Goal: Task Accomplishment & Management: Manage account settings

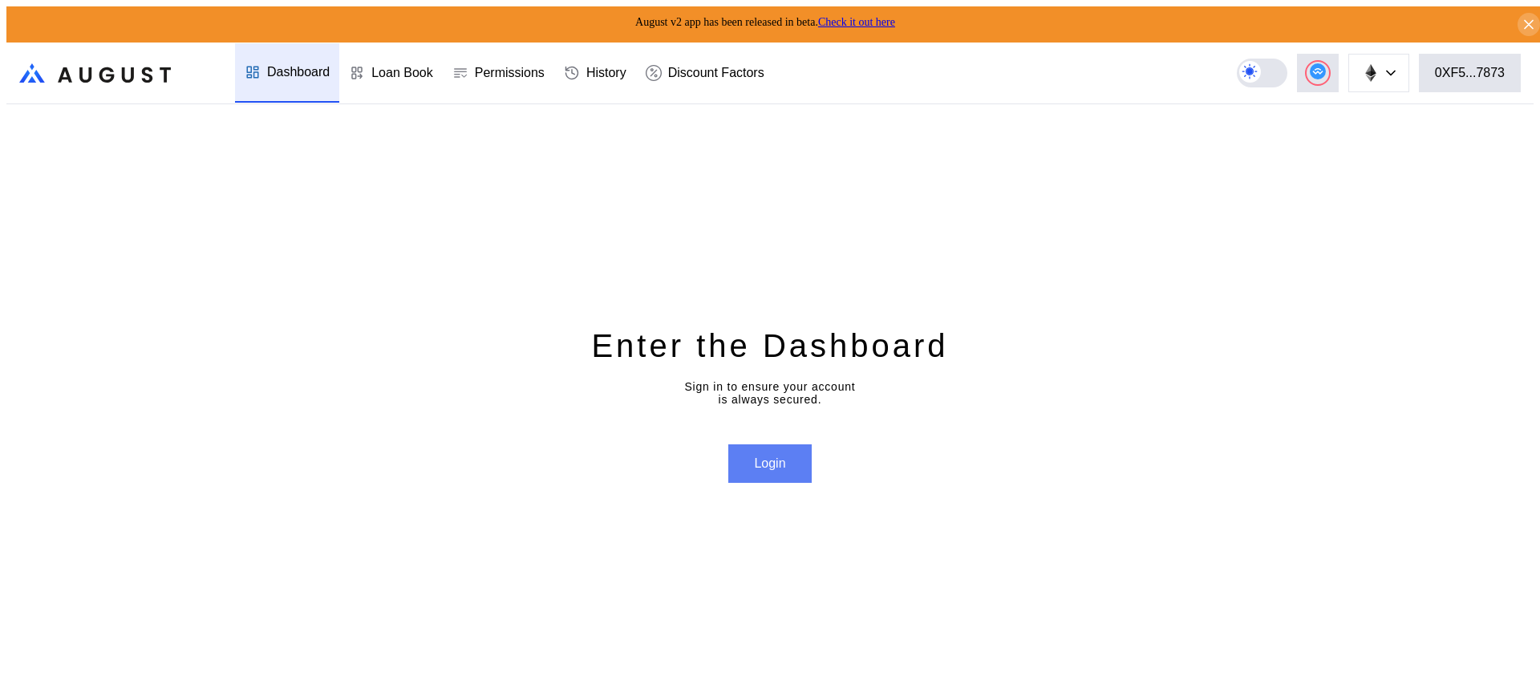
click at [788, 435] on div "Enter the Dashboard Sign in to ensure your account is always secured. Login" at bounding box center [769, 403] width 1527 height 599
click at [784, 464] on button "Login" at bounding box center [769, 463] width 83 height 38
click at [1474, 85] on header ".cls-1 { fill: url(#radial-gradient); } .cls-1, .cls-2 { stroke-width: 0px; } .…" at bounding box center [769, 74] width 1527 height 62
click at [1512, 63] on button "0XF5...7873" at bounding box center [1470, 73] width 102 height 38
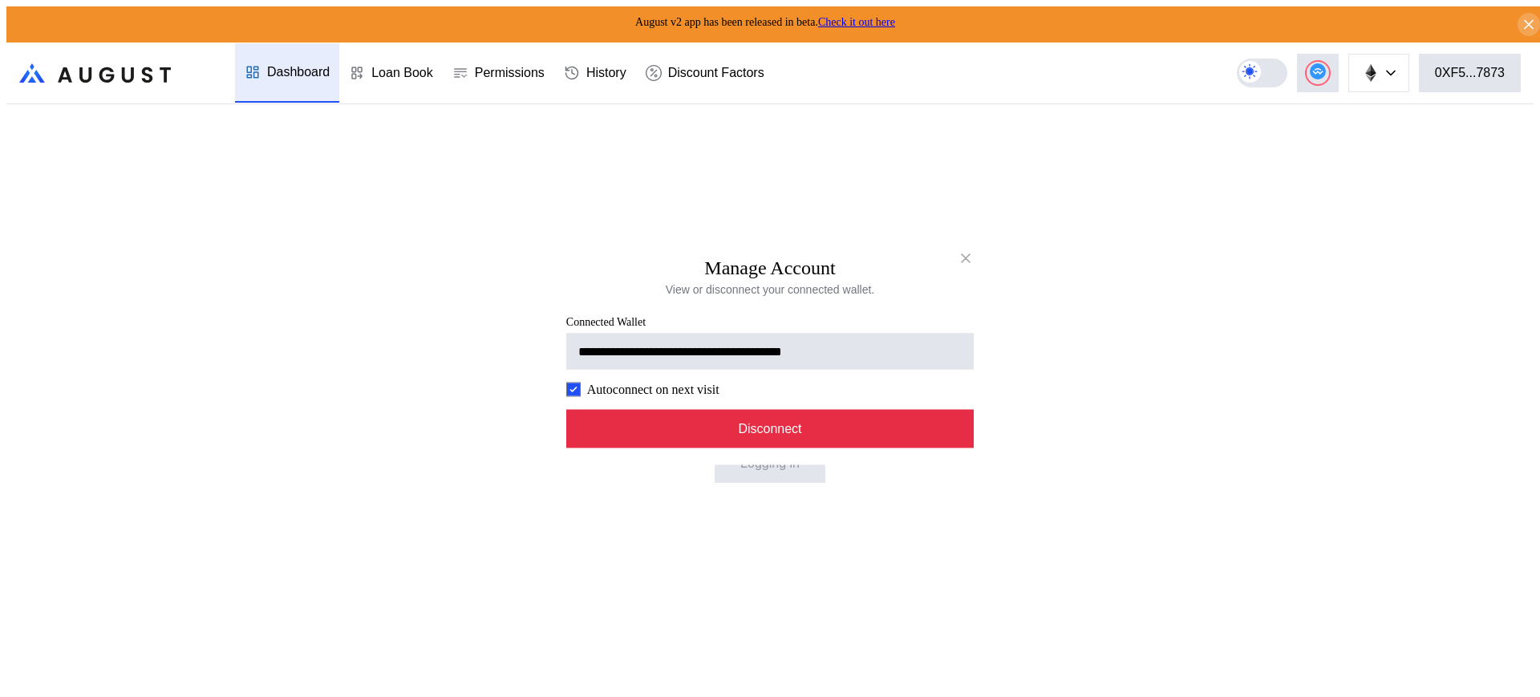
click at [922, 445] on button "Disconnect" at bounding box center [769, 428] width 407 height 38
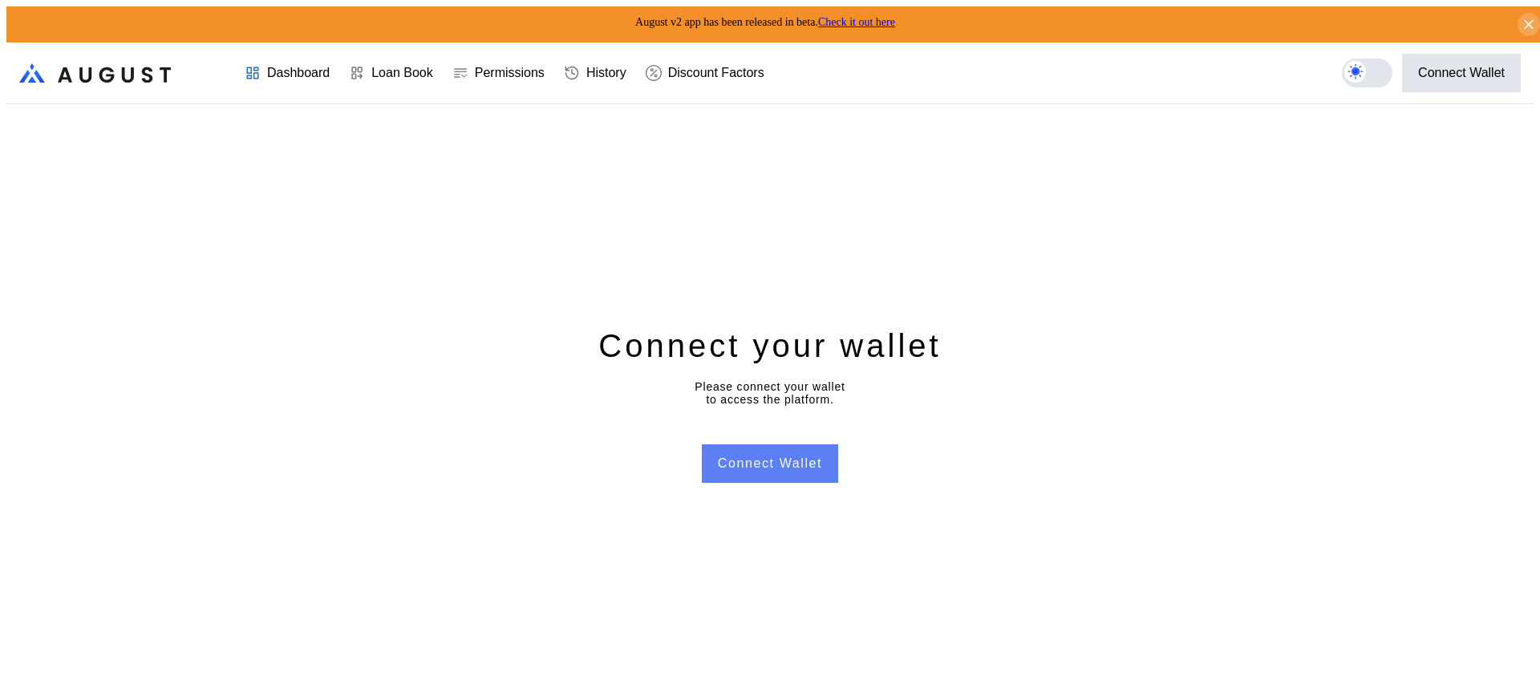
click at [745, 462] on button "Connect Wallet" at bounding box center [770, 463] width 136 height 38
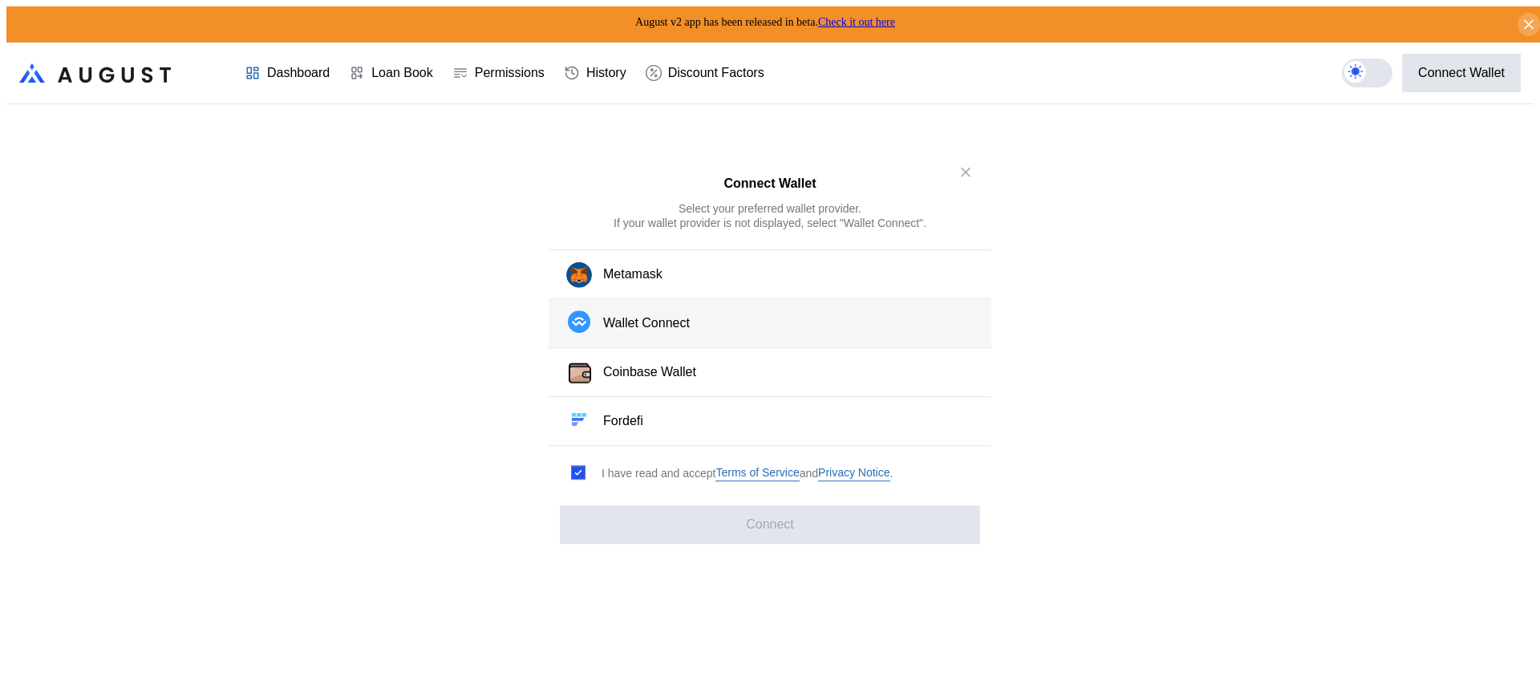
click at [652, 327] on div "Wallet Connect" at bounding box center [646, 323] width 87 height 17
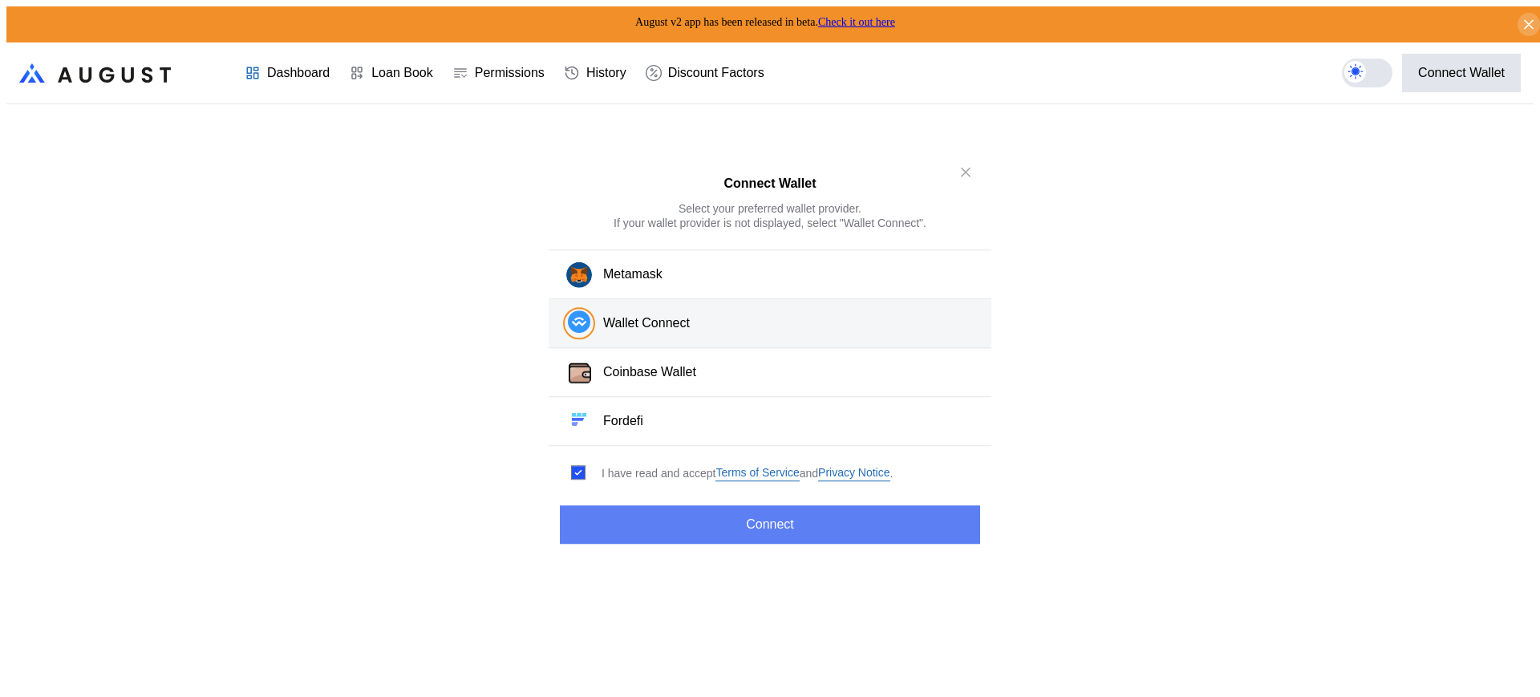
click at [871, 527] on button "Connect" at bounding box center [770, 524] width 420 height 38
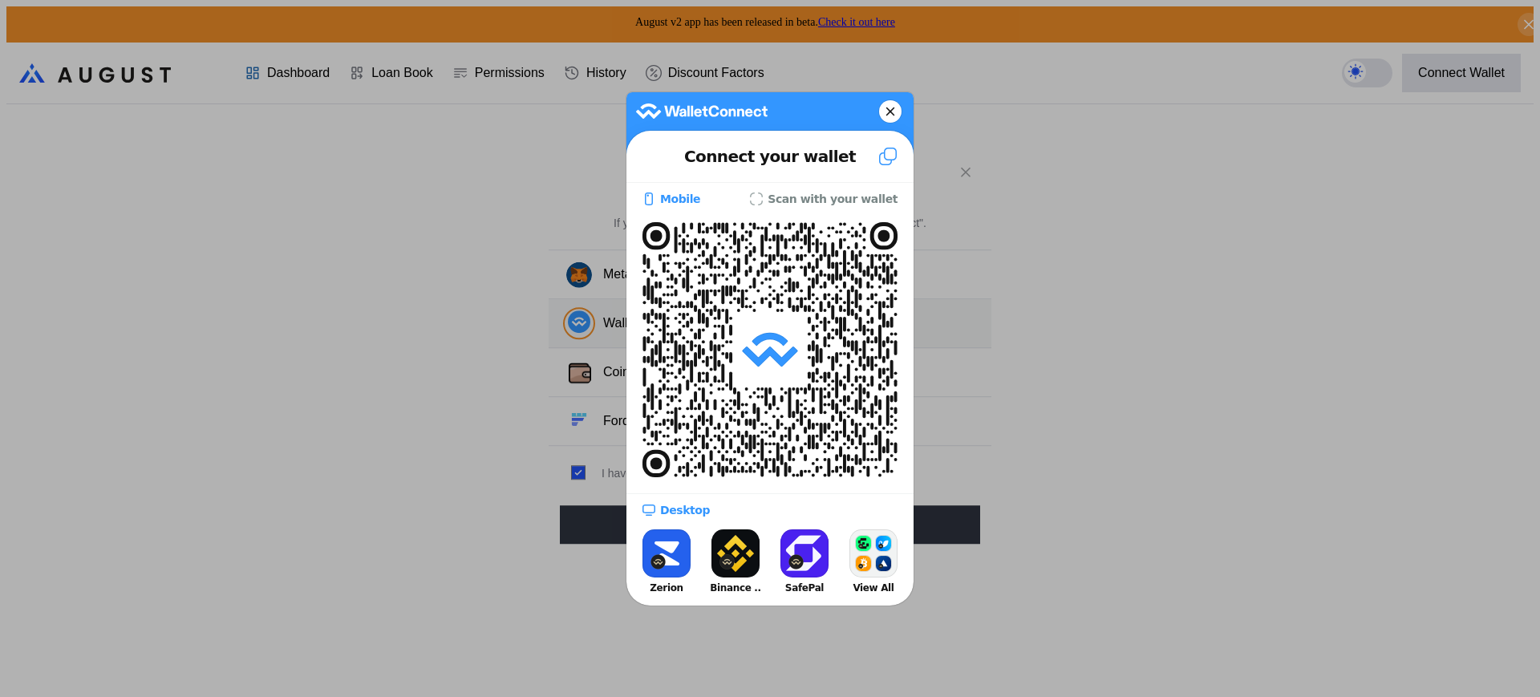
drag, startPoint x: 865, startPoint y: 525, endPoint x: 873, endPoint y: 531, distance: 9.8
click at [873, 531] on button "View All" at bounding box center [873, 561] width 64 height 72
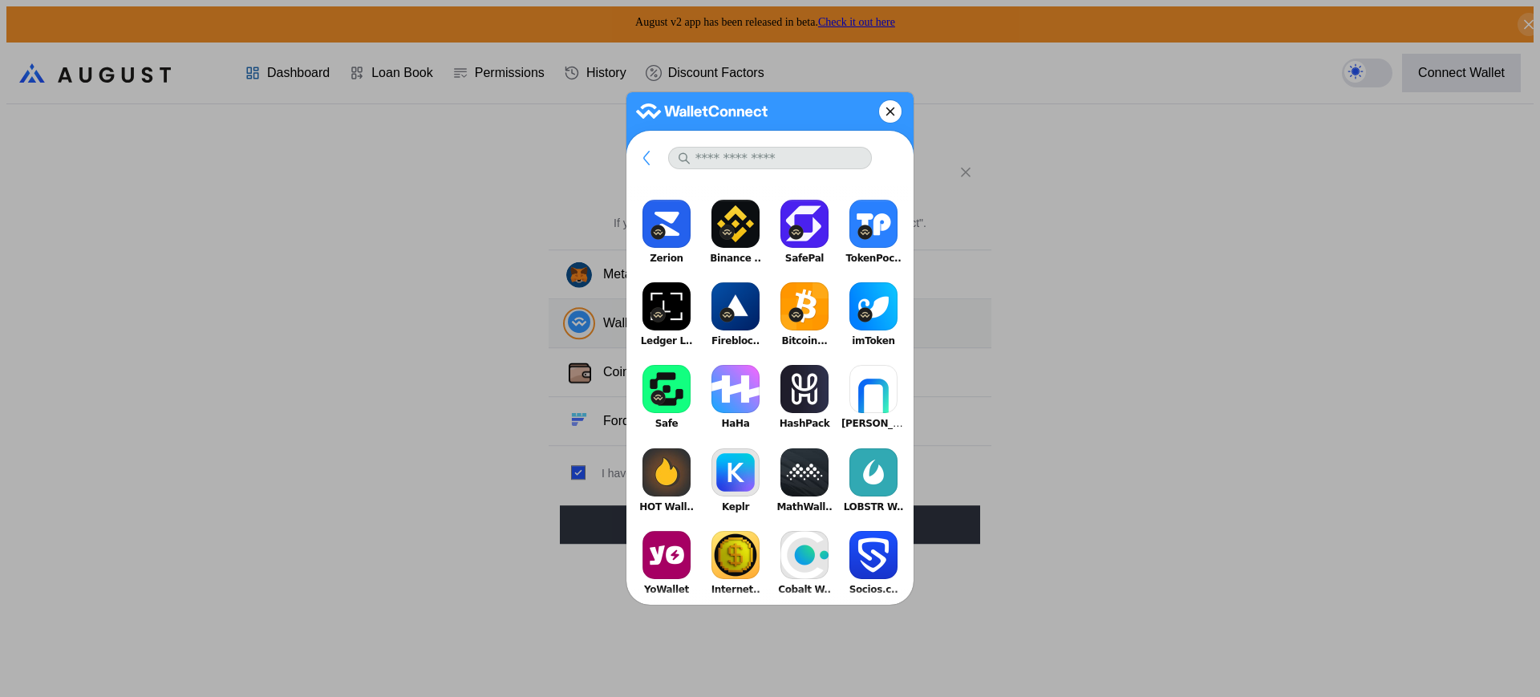
click at [893, 119] on icon at bounding box center [890, 111] width 10 height 22
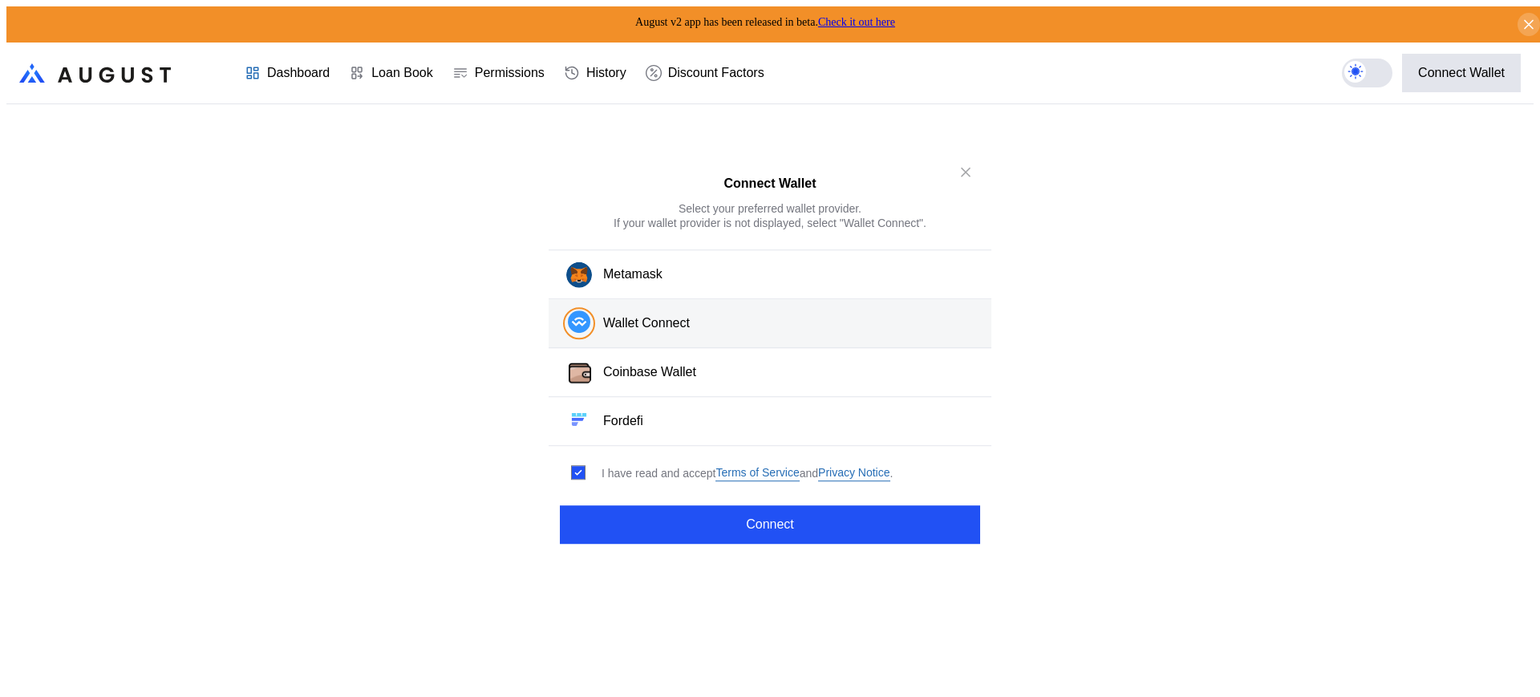
click at [650, 329] on div "Wallet Connect" at bounding box center [646, 323] width 87 height 17
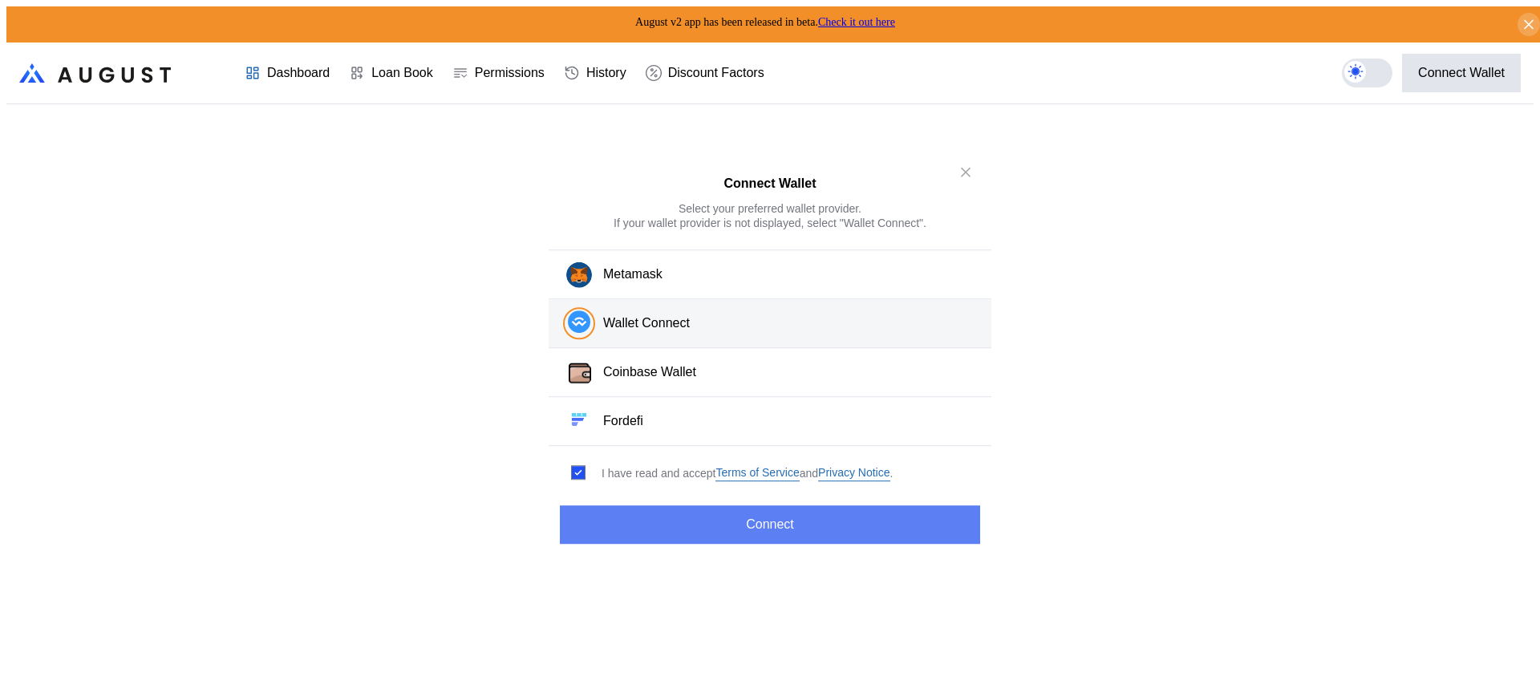
click at [731, 530] on button "Connect" at bounding box center [770, 524] width 420 height 38
click at [857, 520] on button "Connect" at bounding box center [770, 524] width 420 height 38
click at [907, 512] on button "Connect" at bounding box center [770, 524] width 420 height 38
click at [901, 505] on button "Connect" at bounding box center [770, 524] width 420 height 38
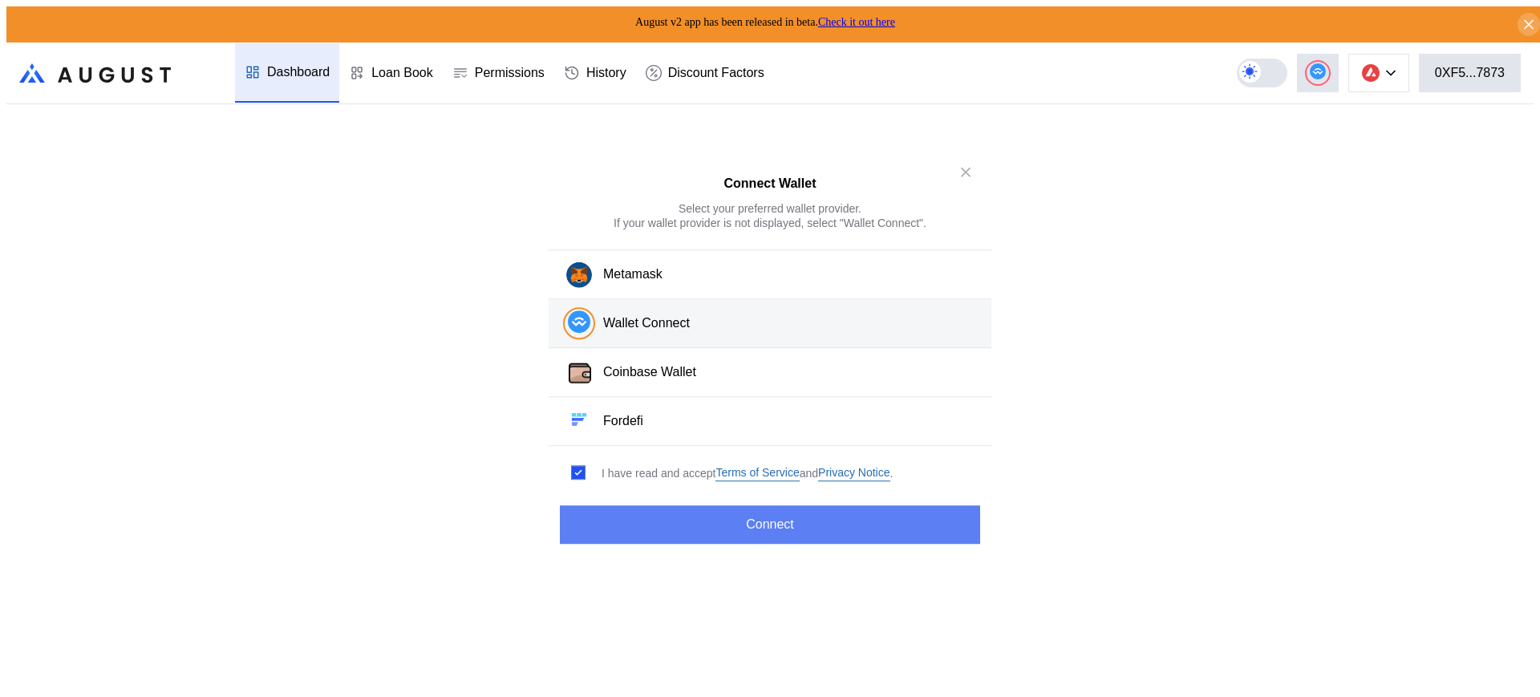
click at [901, 505] on button "Connect" at bounding box center [770, 524] width 420 height 38
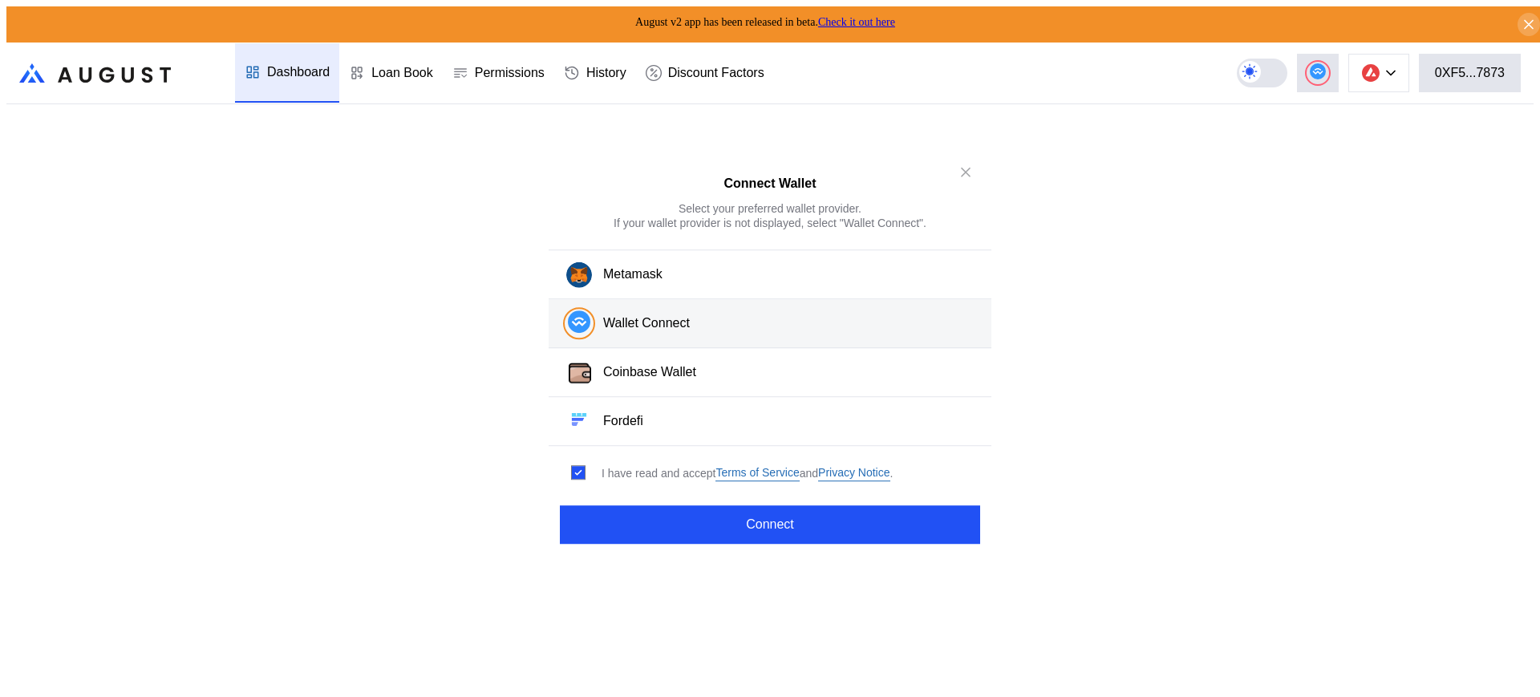
click at [1227, 696] on div "Connect Wallet Select your preferred wallet provider. If your wallet provider i…" at bounding box center [769, 703] width 1527 height 0
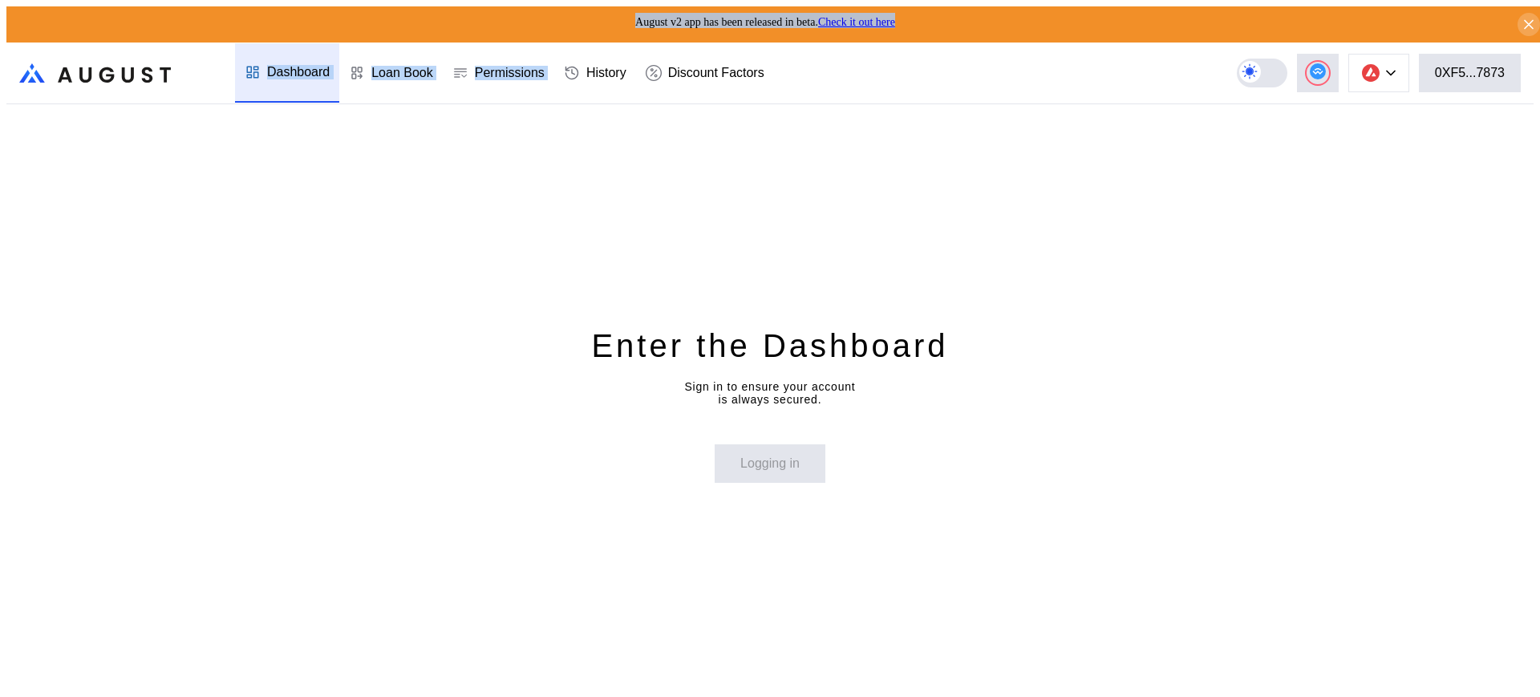
drag, startPoint x: 573, startPoint y: 87, endPoint x: 591, endPoint y: 107, distance: 27.2
click at [591, 102] on div "August v2 app has been released in beta. Check it out here .cls-1 { fill: url(#…" at bounding box center [769, 354] width 1527 height 697
copy div "August v2 app has been released in beta. Check it out here .cls-1 { fill: url(#…"
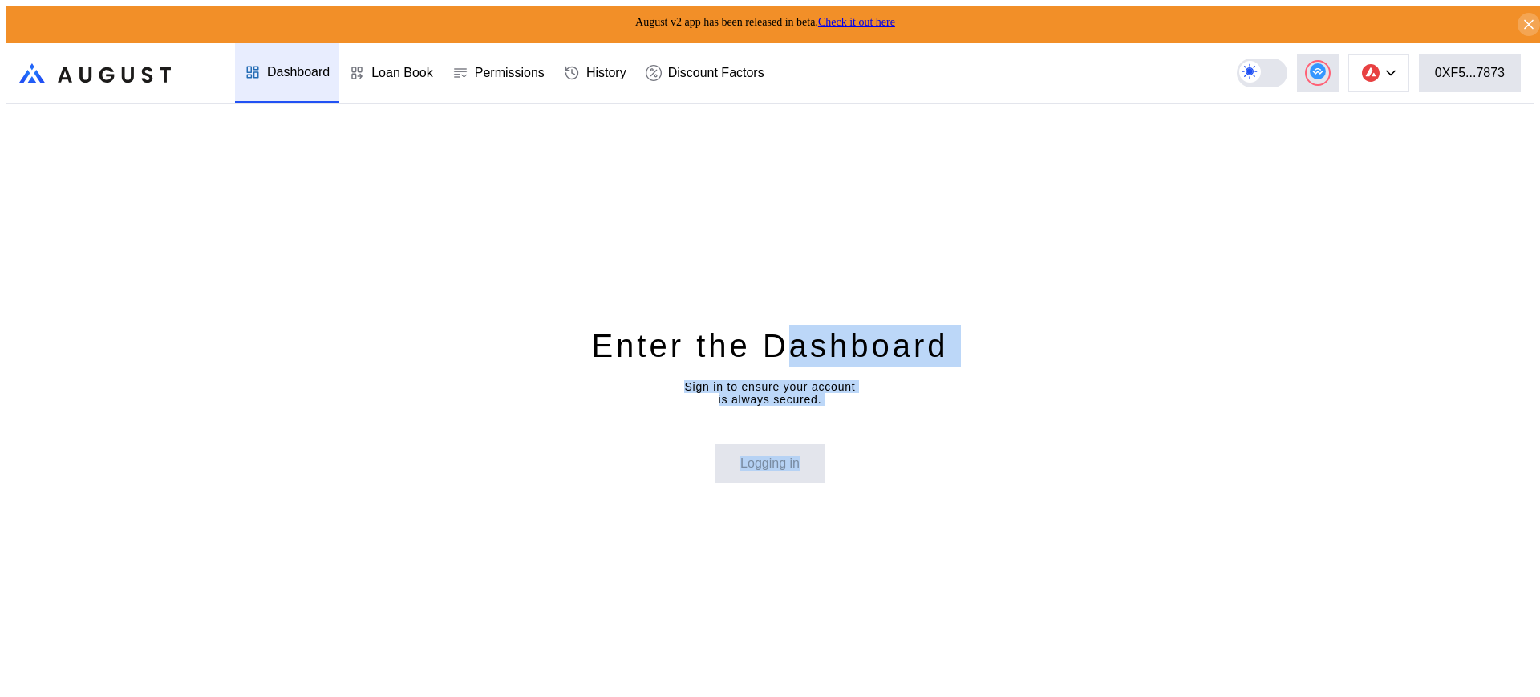
click at [810, 696] on html "August v2 app has been released in beta. Check it out here .cls-1 { fill: url(#…" at bounding box center [770, 355] width 1540 height 710
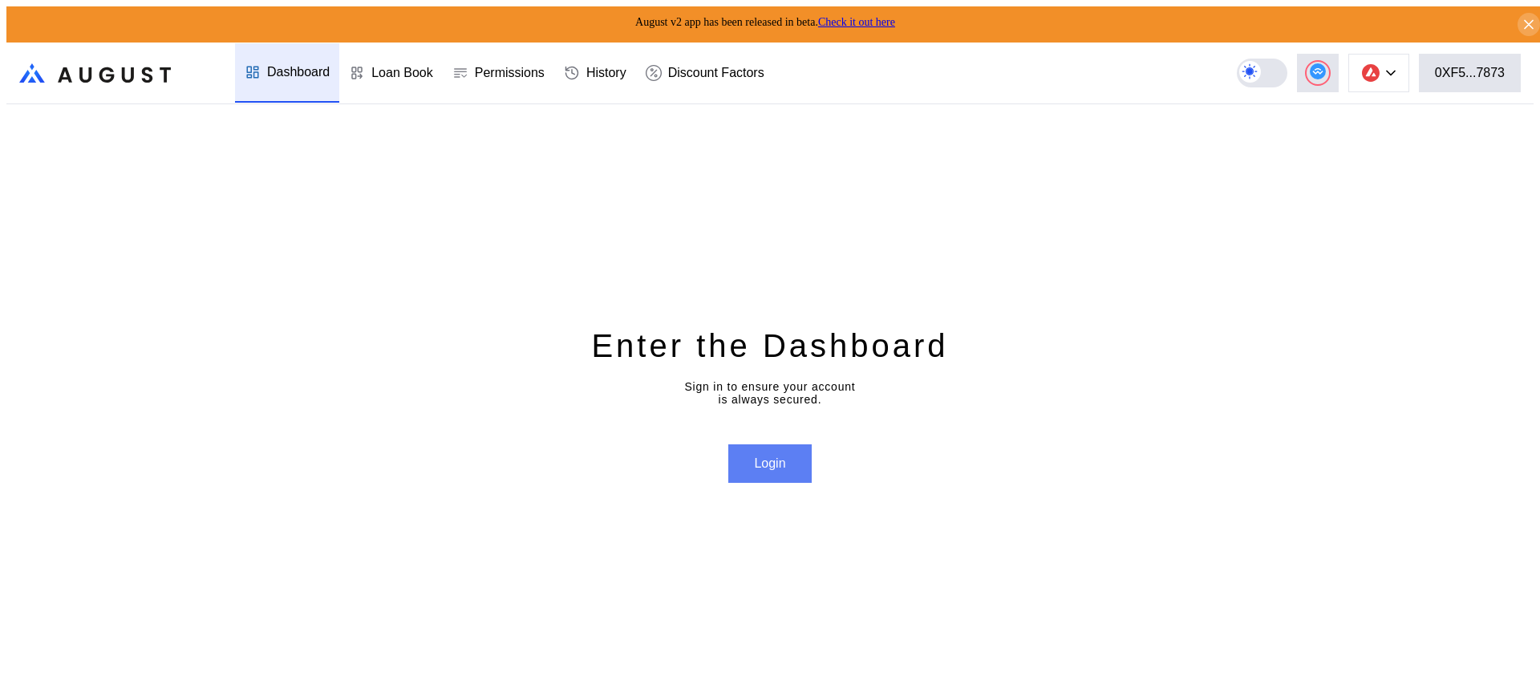
click at [762, 455] on button "Login" at bounding box center [769, 463] width 83 height 38
click at [1402, 59] on button at bounding box center [1378, 73] width 61 height 38
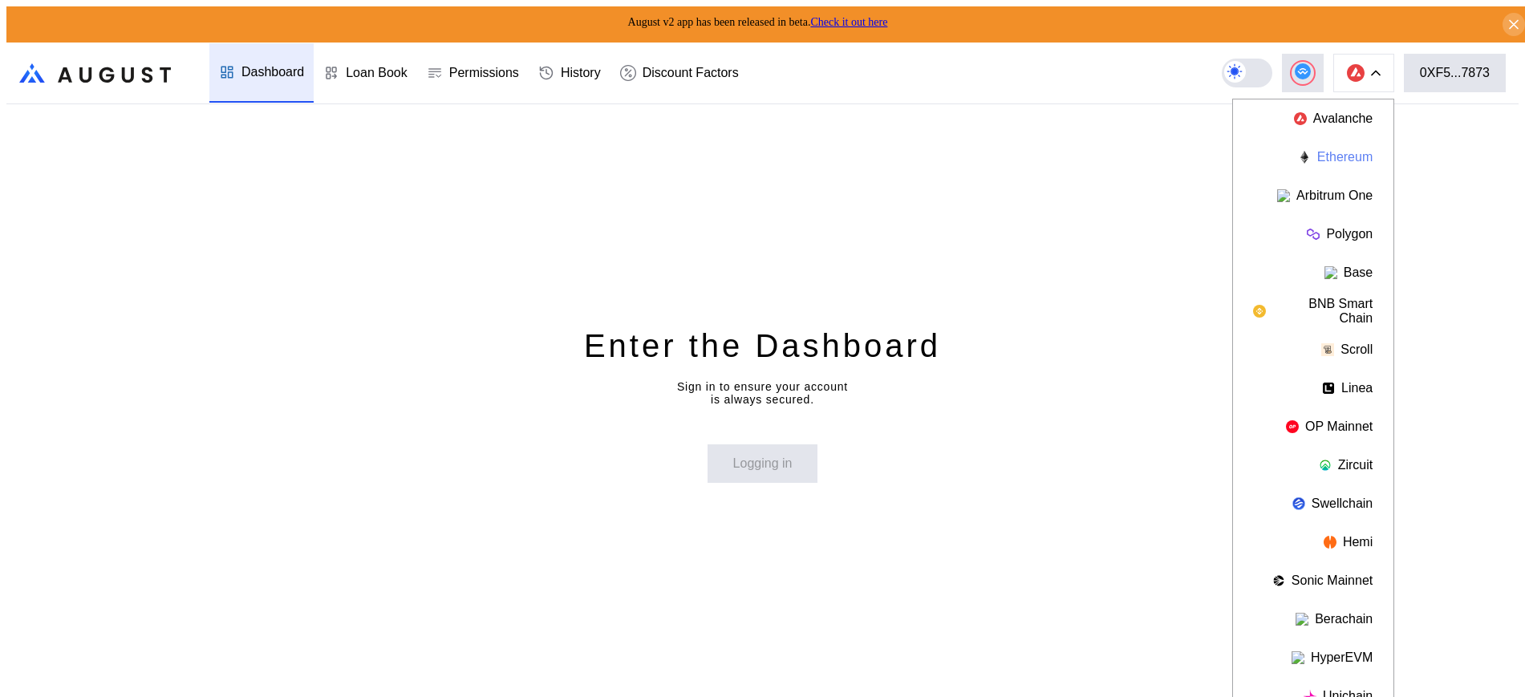
click at [1358, 156] on button "Ethereum" at bounding box center [1313, 157] width 160 height 38
